Goal: Transaction & Acquisition: Purchase product/service

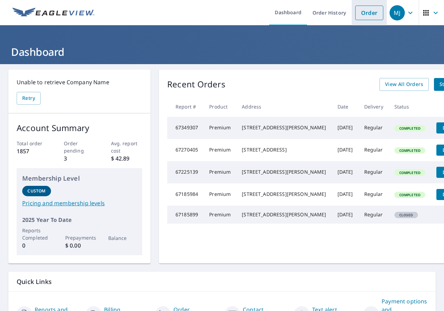
click at [366, 12] on link "Order" at bounding box center [369, 13] width 28 height 15
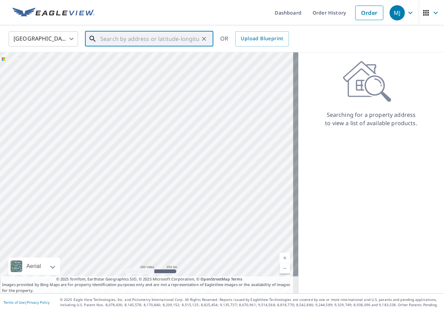
click at [102, 37] on input "text" at bounding box center [149, 38] width 99 height 19
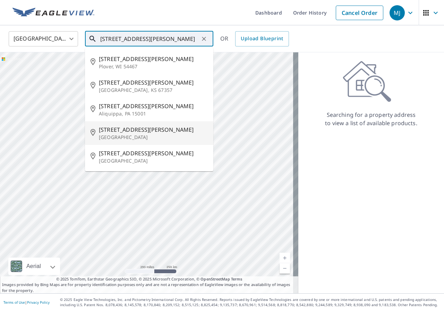
click at [111, 134] on p "[GEOGRAPHIC_DATA]" at bounding box center [153, 137] width 109 height 7
type input "[STREET_ADDRESS][PERSON_NAME]"
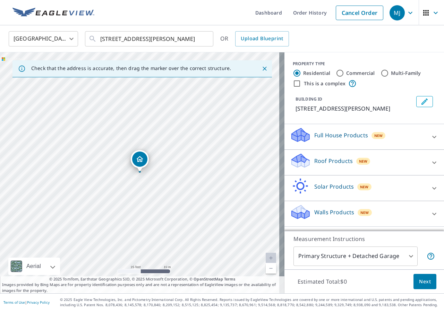
click at [342, 166] on div "Roof Products New" at bounding box center [358, 162] width 136 height 20
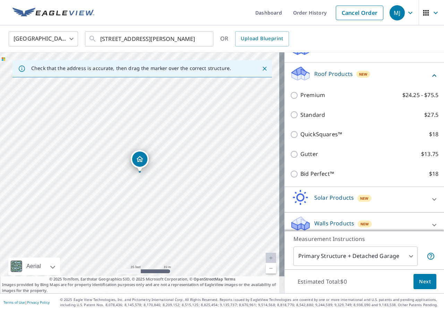
scroll to position [94, 0]
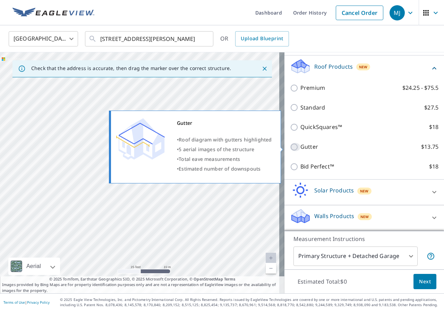
click at [290, 145] on input "Gutter $13.75" at bounding box center [295, 147] width 10 height 8
checkbox input "true"
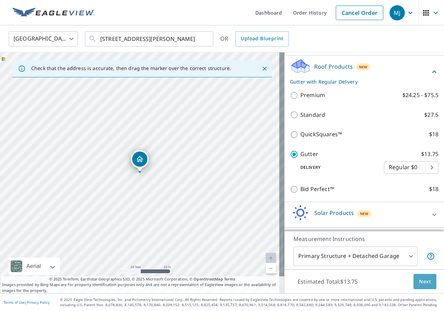
click at [419, 276] on button "Next" at bounding box center [424, 282] width 23 height 16
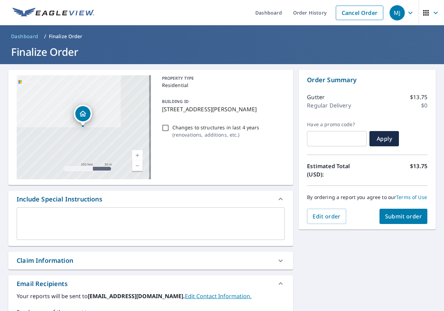
click at [396, 220] on span "Submit order" at bounding box center [403, 216] width 37 height 8
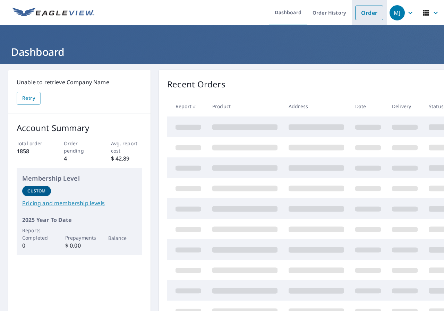
click at [366, 14] on link "Order" at bounding box center [369, 13] width 28 height 15
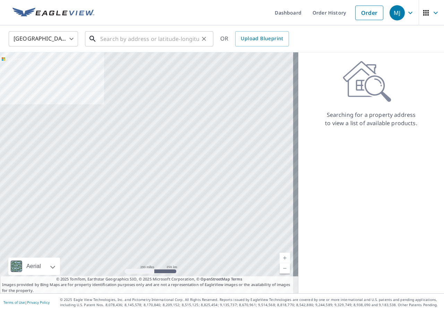
click at [187, 38] on input "text" at bounding box center [149, 38] width 99 height 19
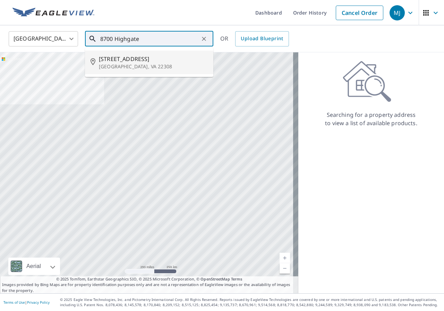
click at [140, 61] on span "[STREET_ADDRESS]" at bounding box center [153, 59] width 109 height 8
type input "[STREET_ADDRESS]"
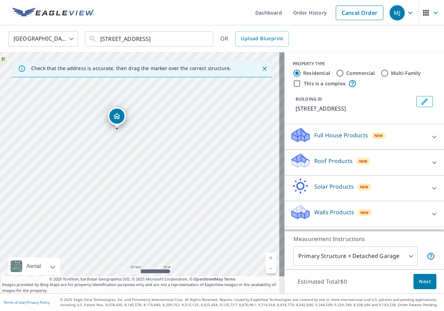
drag, startPoint x: 84, startPoint y: 181, endPoint x: 230, endPoint y: 196, distance: 146.7
click at [230, 196] on div "[STREET_ADDRESS]" at bounding box center [142, 172] width 284 height 241
click at [319, 165] on p "Roof Products" at bounding box center [333, 161] width 38 height 8
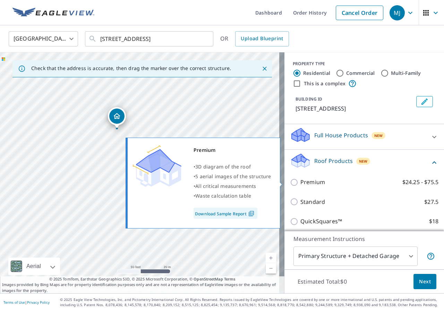
click at [313, 183] on p "Premium" at bounding box center [312, 182] width 25 height 9
click at [300, 183] on input "Premium $24.25 - $75.5" at bounding box center [295, 182] width 10 height 8
checkbox input "true"
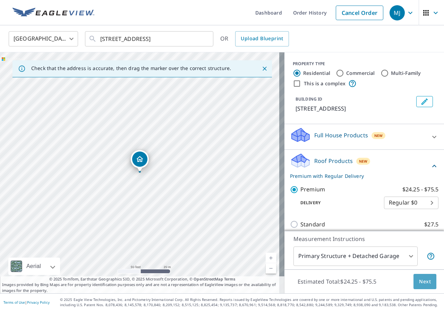
click at [421, 285] on span "Next" at bounding box center [425, 281] width 12 height 9
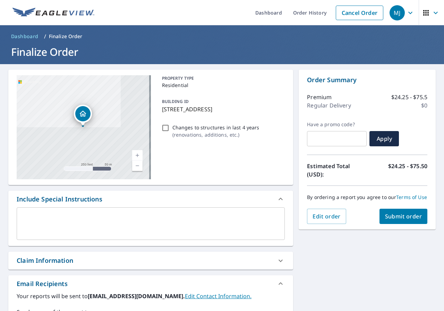
click at [406, 219] on span "Submit order" at bounding box center [403, 216] width 37 height 8
